Goal: Task Accomplishment & Management: Complete application form

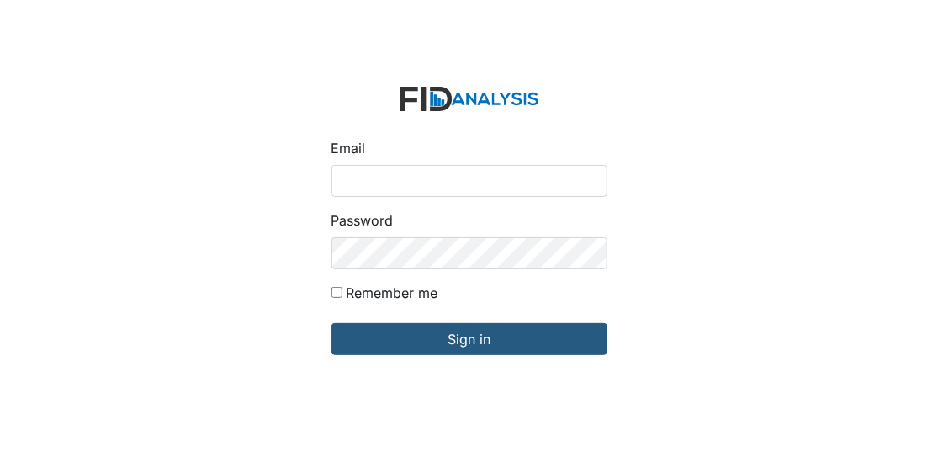
click at [385, 179] on input "Email" at bounding box center [470, 181] width 276 height 32
type input "[EMAIL_ADDRESS][DOMAIN_NAME]"
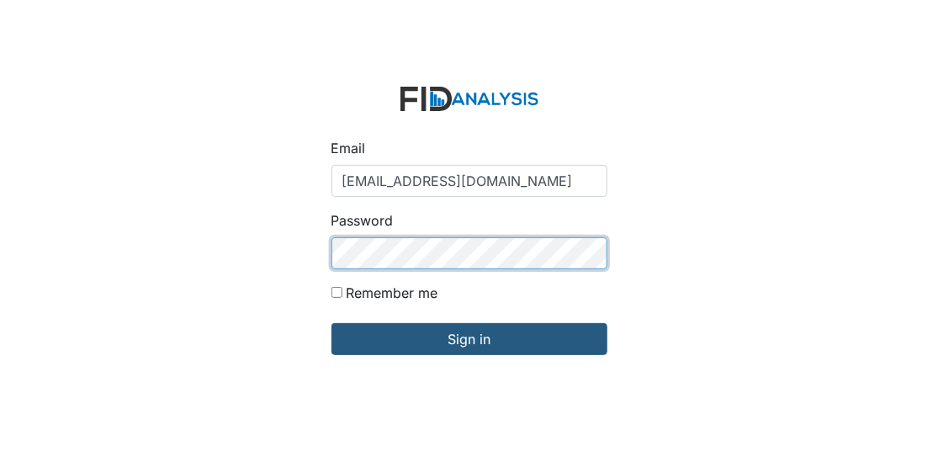
click at [332, 323] on input "Sign in" at bounding box center [470, 339] width 276 height 32
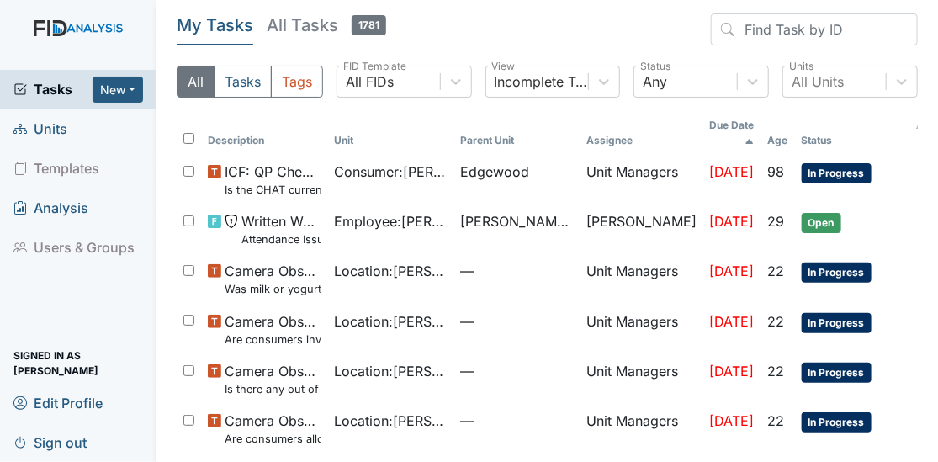
click at [50, 126] on span "Units" at bounding box center [40, 129] width 54 height 26
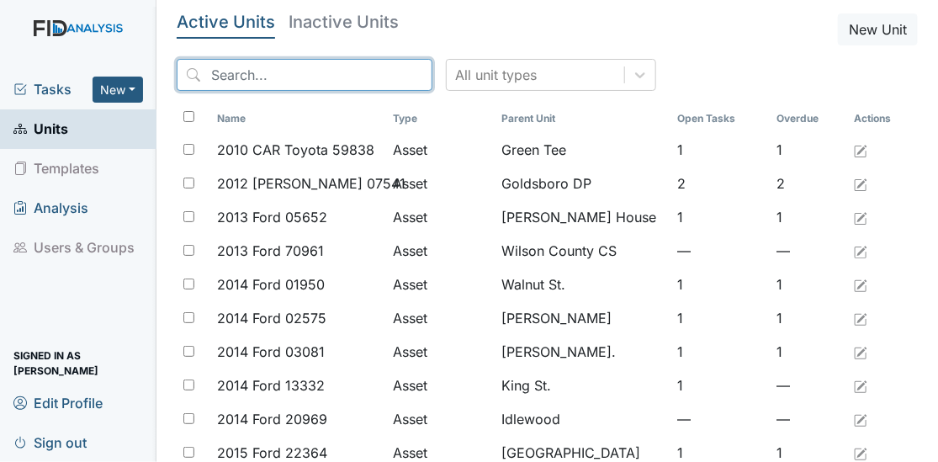
click at [284, 64] on input "search" at bounding box center [305, 75] width 256 height 32
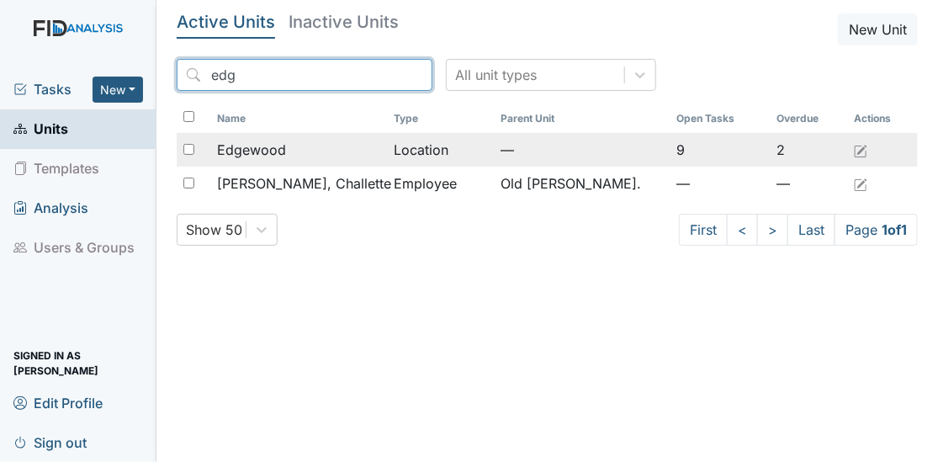
type input "edg"
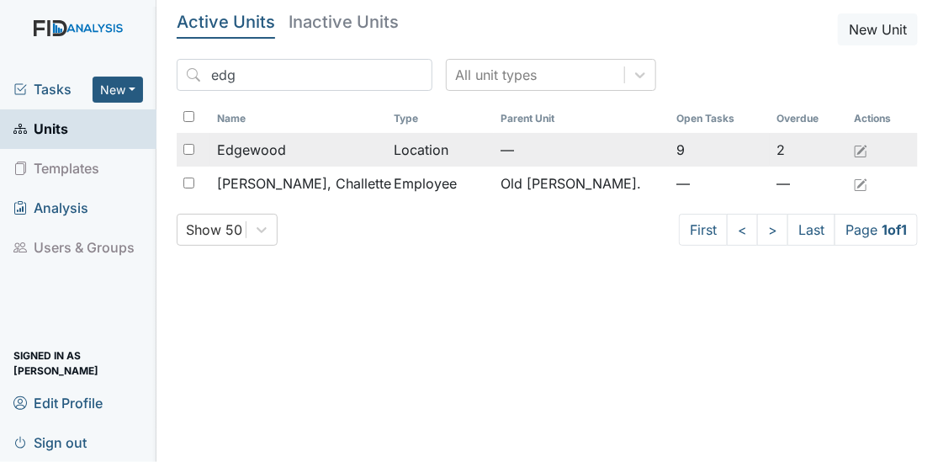
click at [254, 148] on span "Edgewood" at bounding box center [251, 150] width 69 height 20
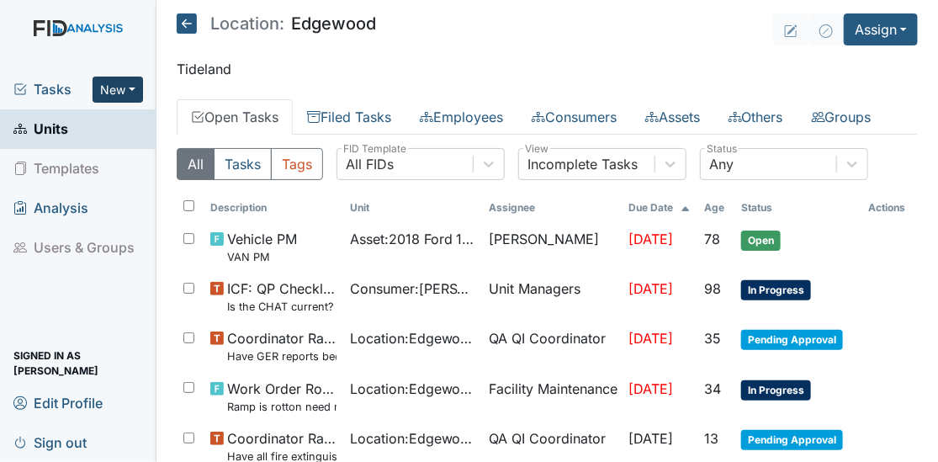
click at [104, 93] on button "New" at bounding box center [118, 90] width 50 height 26
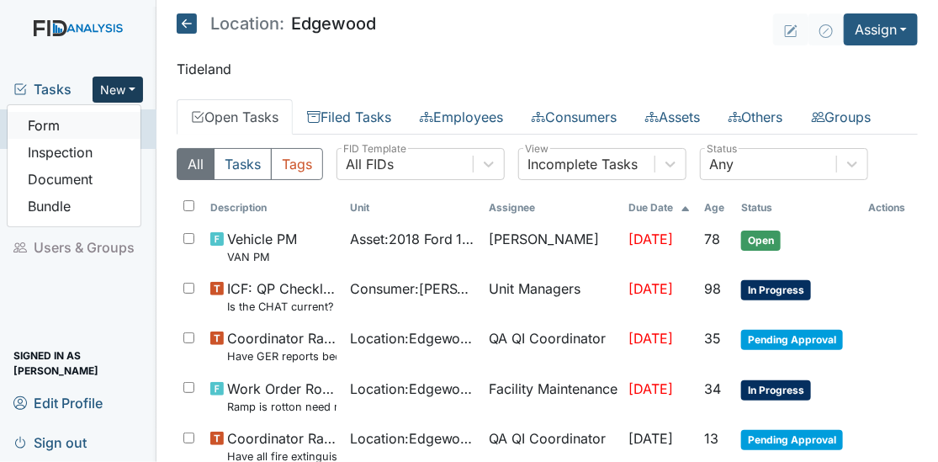
click at [51, 126] on link "Form" at bounding box center [74, 125] width 133 height 27
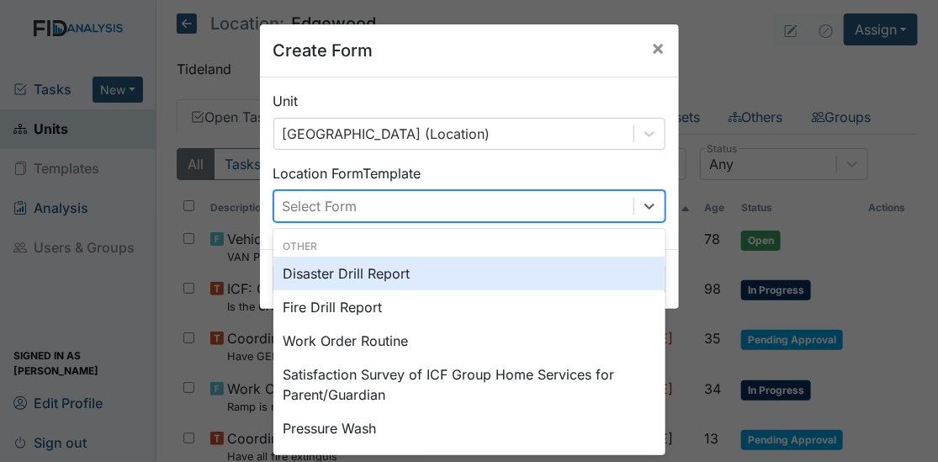
click at [444, 204] on div "Select Form" at bounding box center [453, 206] width 359 height 30
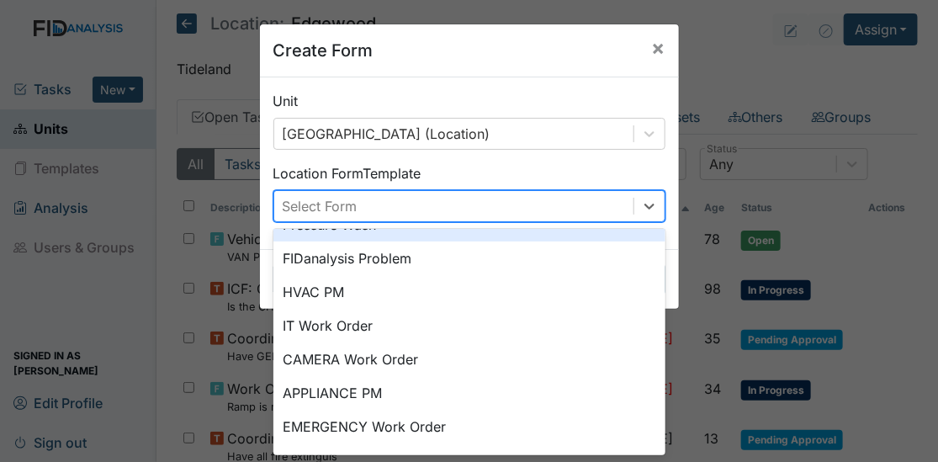
scroll to position [236, 0]
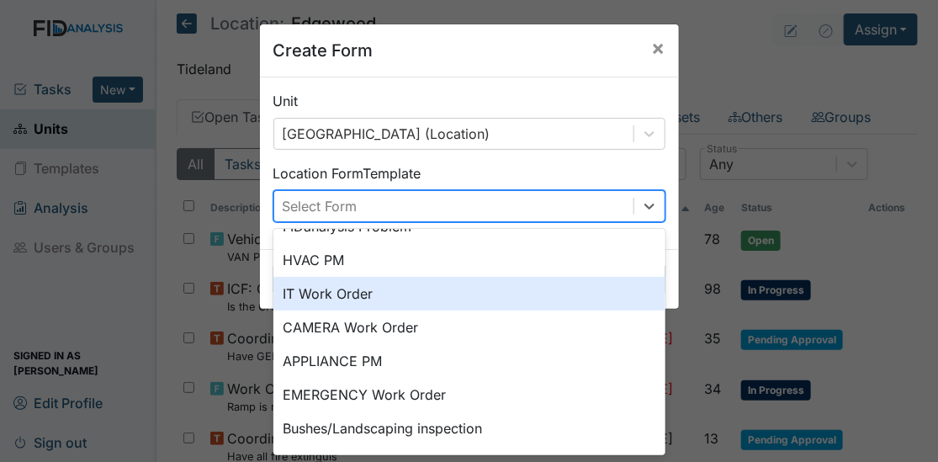
click at [311, 286] on div "IT Work Order" at bounding box center [470, 294] width 392 height 34
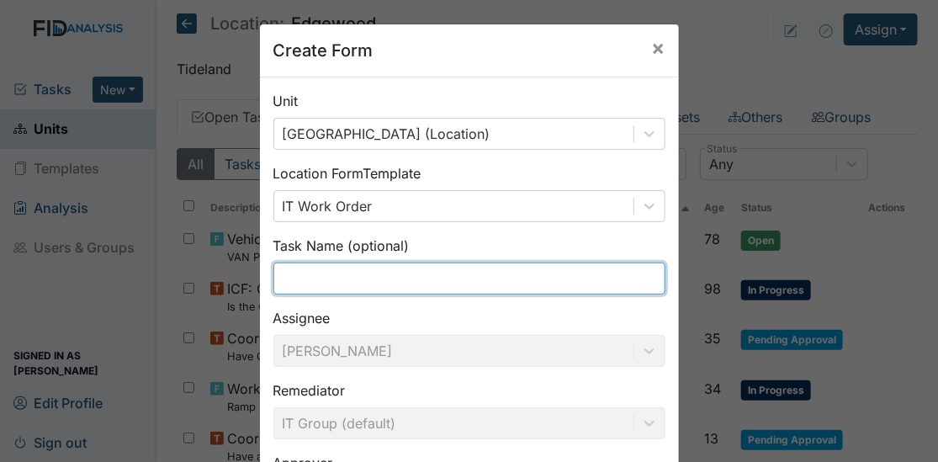
click at [311, 286] on input "text" at bounding box center [470, 279] width 392 height 32
type input "Computer screen won't connect"
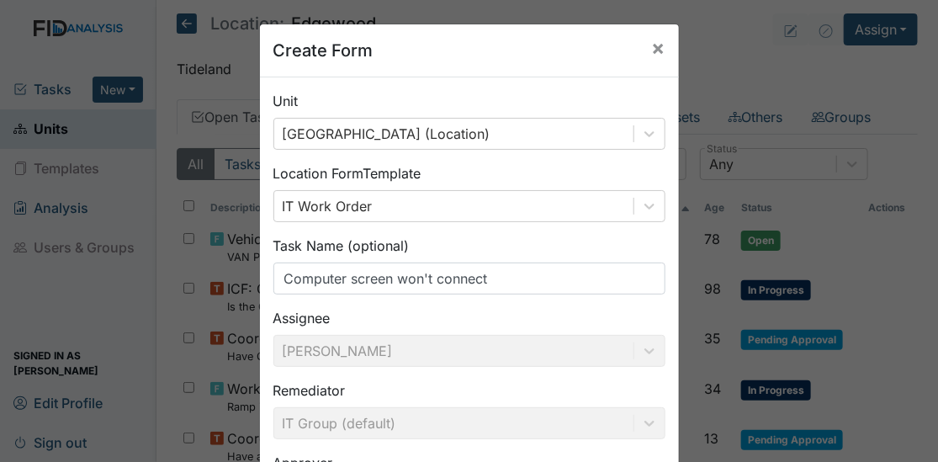
drag, startPoint x: 926, startPoint y: 183, endPoint x: 938, endPoint y: 167, distance: 20.5
click at [938, 167] on html "Tasks New Form Inspection Document Bundle Units Templates Analysis Users & Grou…" at bounding box center [469, 231] width 938 height 462
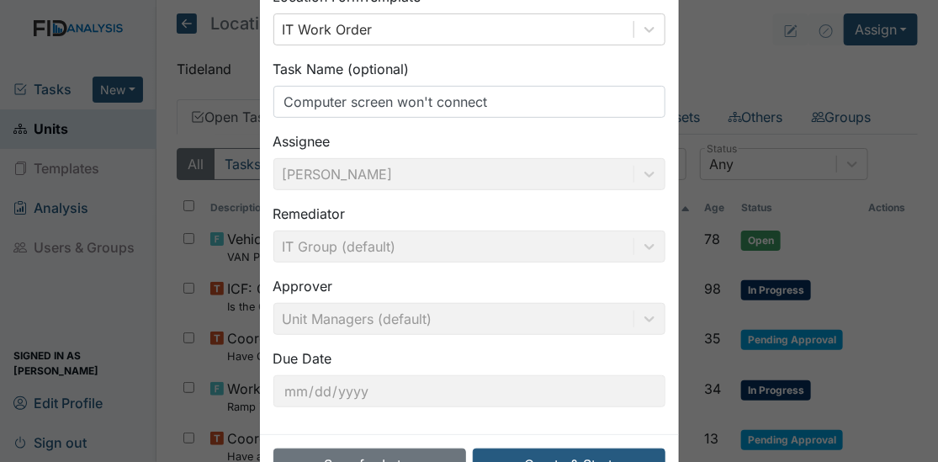
scroll to position [200, 0]
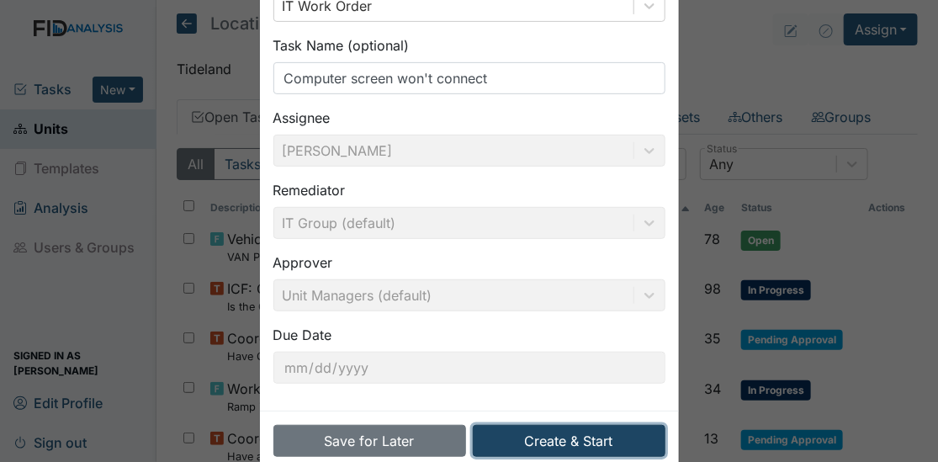
click at [528, 442] on button "Create & Start" at bounding box center [569, 441] width 193 height 32
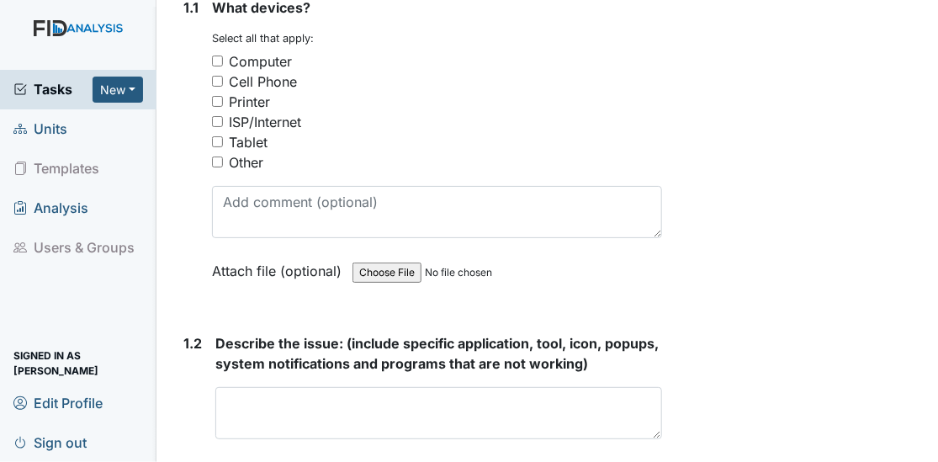
scroll to position [383, 0]
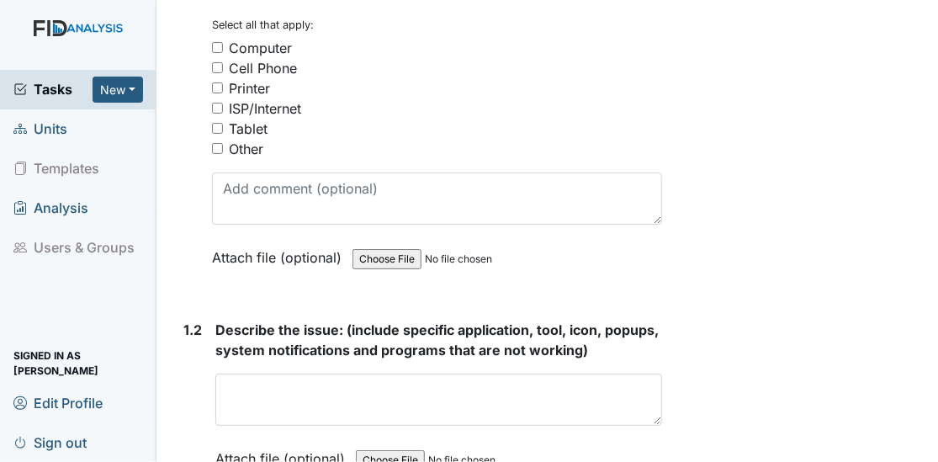
click at [215, 47] on input "Computer" at bounding box center [217, 47] width 11 height 11
checkbox input "true"
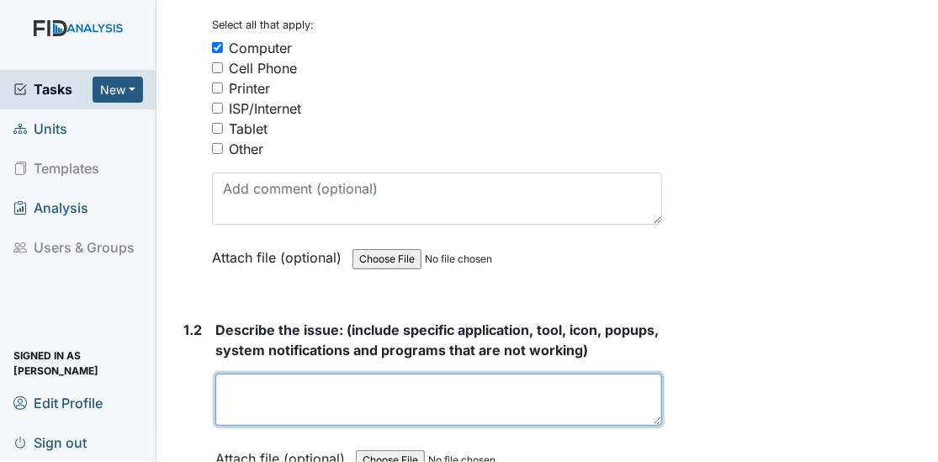
click at [269, 390] on textarea at bounding box center [438, 400] width 447 height 52
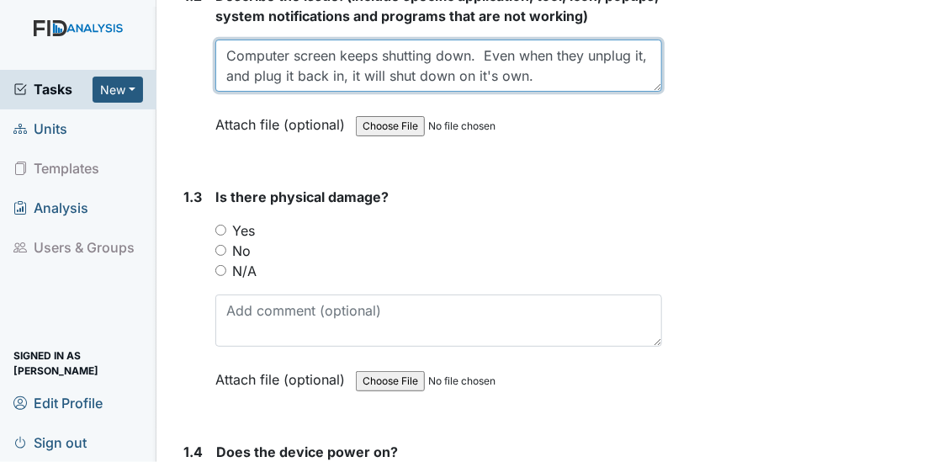
scroll to position [791, 0]
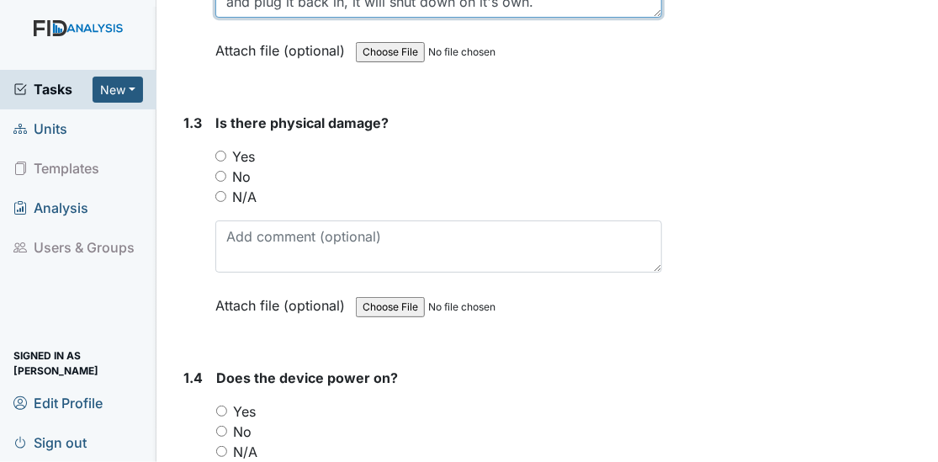
type textarea "Computer screen keeps shutting down. Even when they unplug it, and plug it back…"
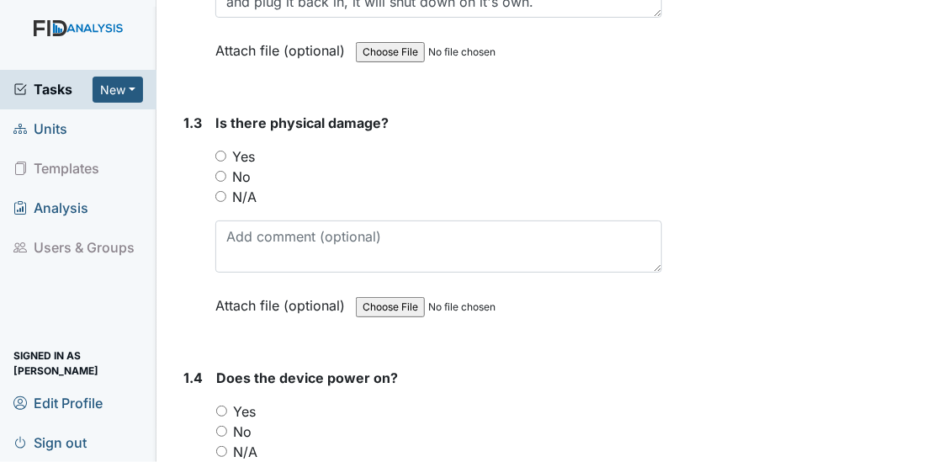
click at [223, 173] on input "No" at bounding box center [220, 176] width 11 height 11
radio input "true"
click at [221, 407] on input "Yes" at bounding box center [221, 411] width 11 height 11
radio input "true"
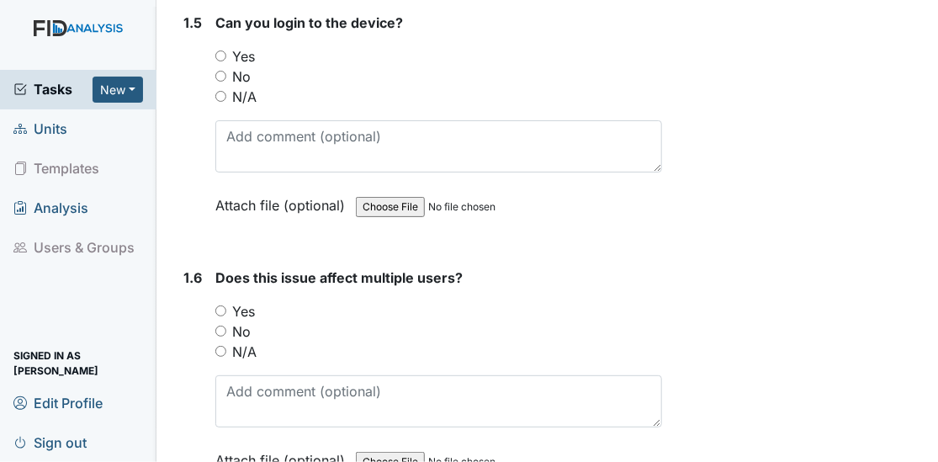
scroll to position [1393, 0]
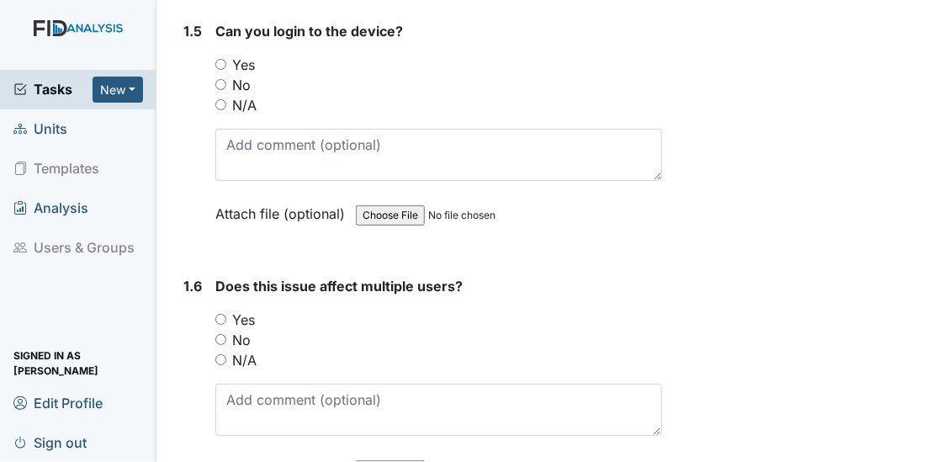
click at [221, 61] on input "Yes" at bounding box center [220, 64] width 11 height 11
radio input "true"
click at [219, 315] on input "Yes" at bounding box center [220, 319] width 11 height 11
radio input "true"
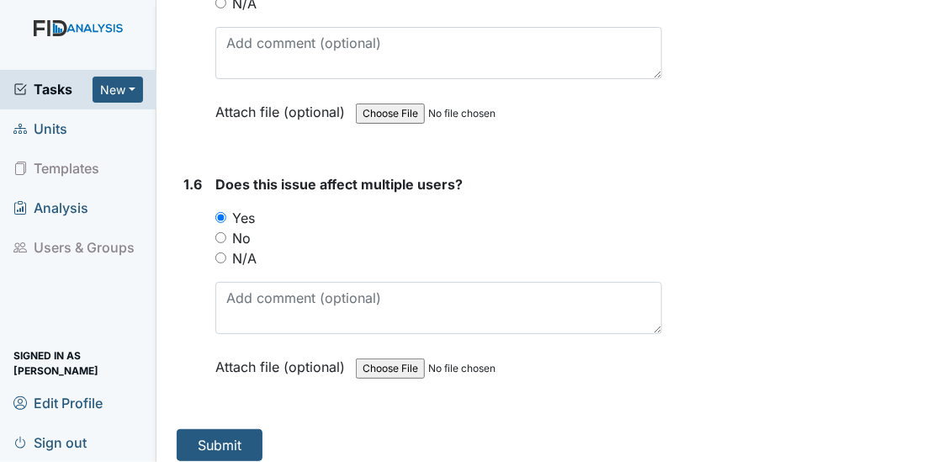
scroll to position [1501, 0]
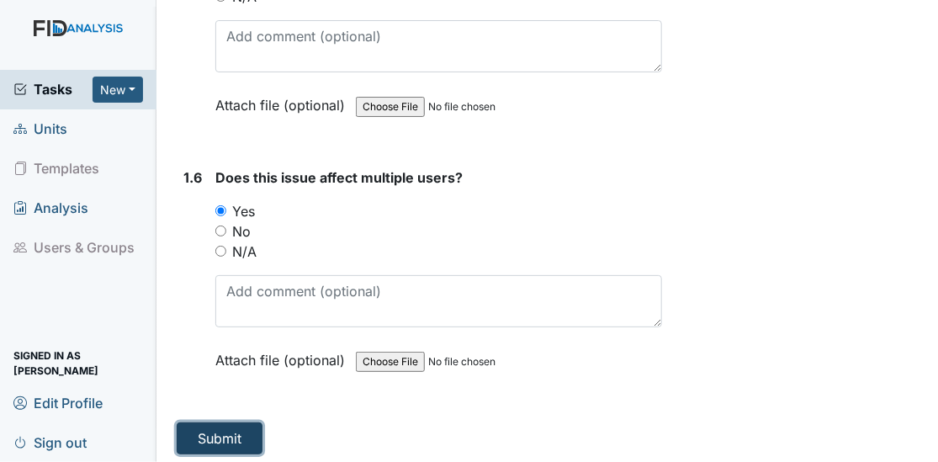
click at [227, 431] on button "Submit" at bounding box center [220, 439] width 86 height 32
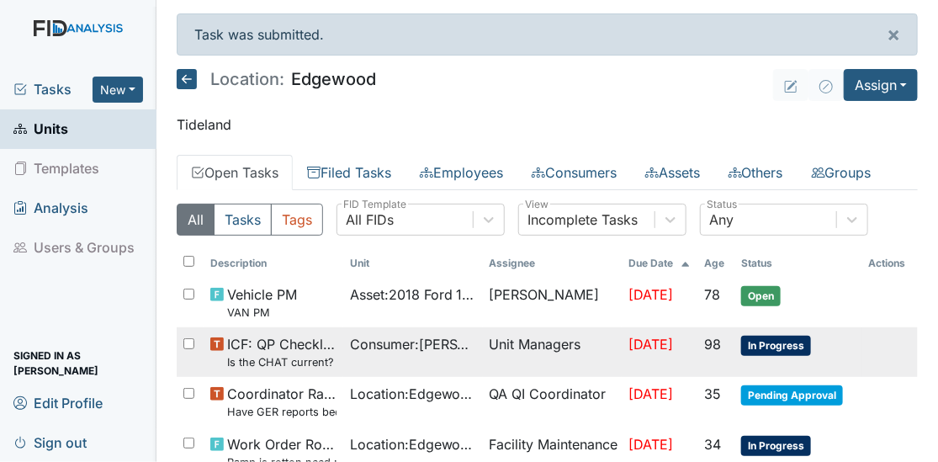
click at [290, 370] on small "Is the CHAT current? (document the date in the comment section)" at bounding box center [281, 362] width 109 height 16
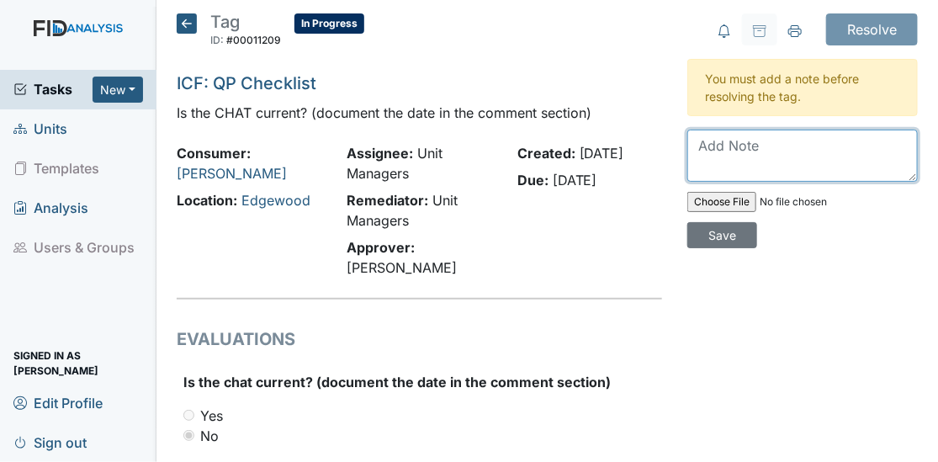
click at [697, 148] on textarea at bounding box center [803, 156] width 231 height 52
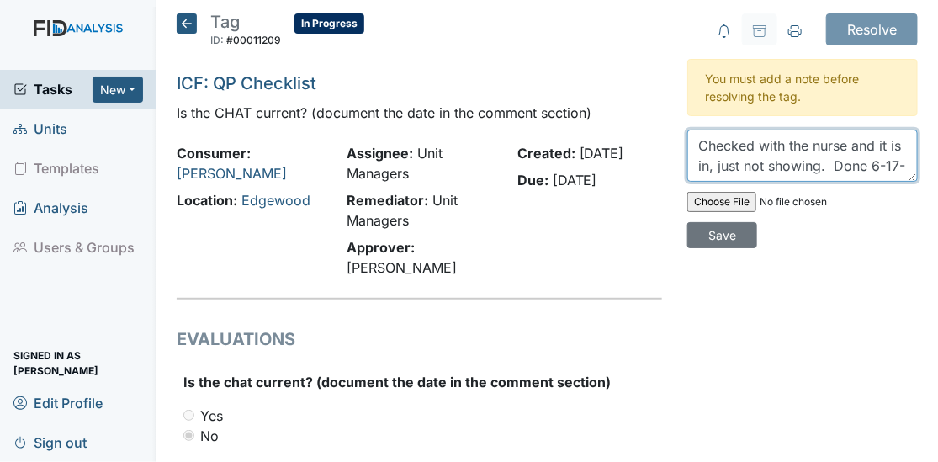
scroll to position [13, 0]
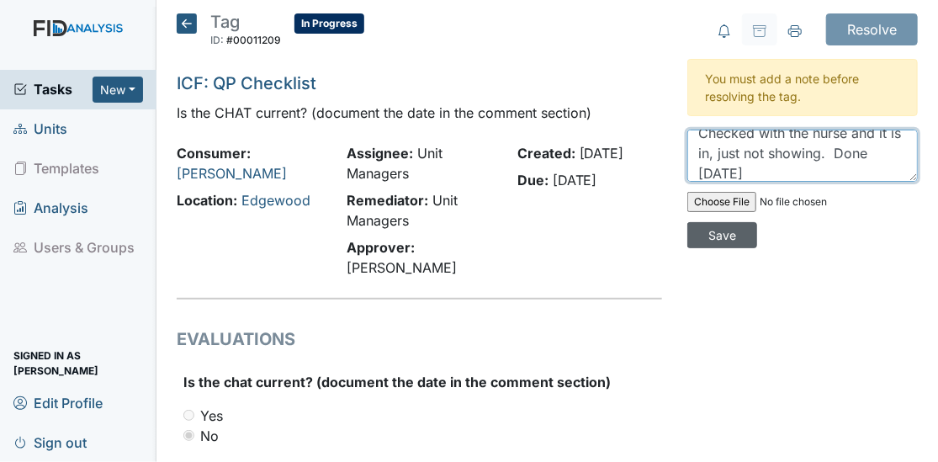
type textarea "Checked with the nurse and it is in, just not showing. Done [DATE]"
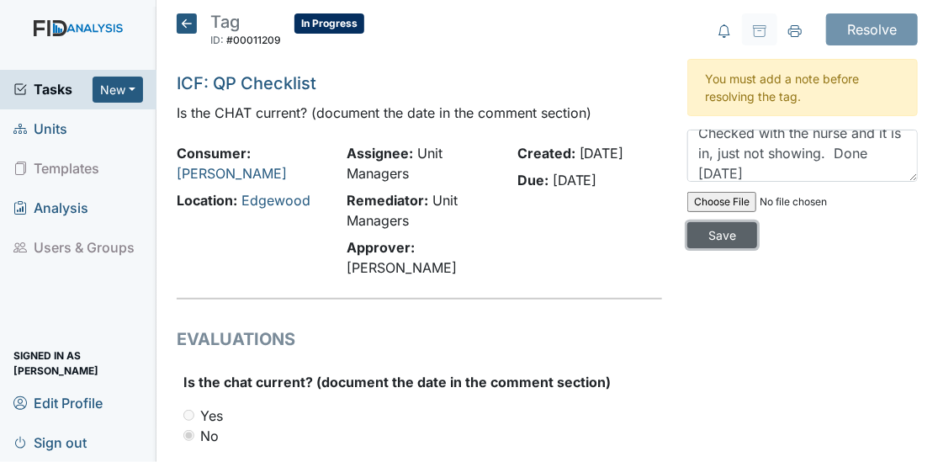
click at [712, 229] on input "Save" at bounding box center [723, 235] width 70 height 26
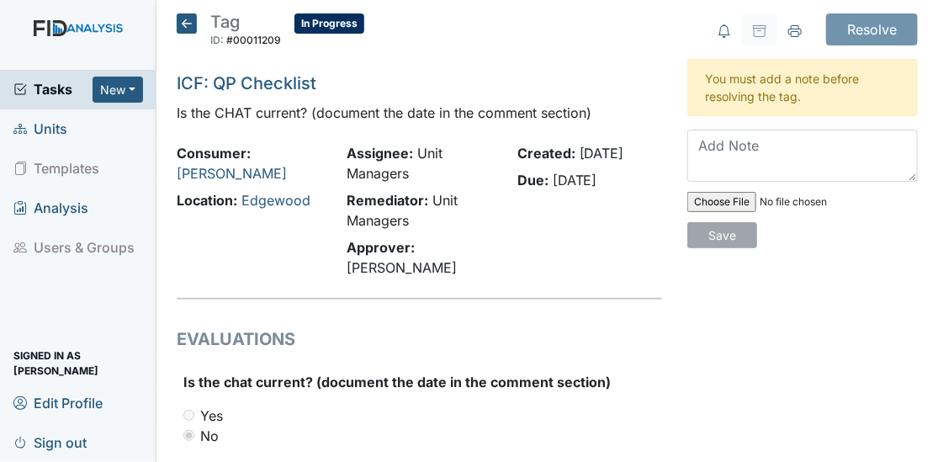
scroll to position [0, 0]
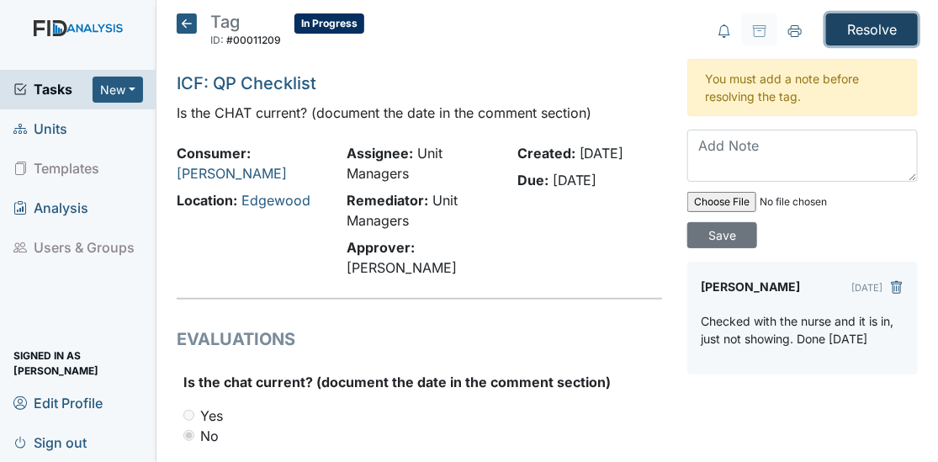
click at [833, 20] on input "Resolve" at bounding box center [872, 29] width 92 height 32
